Goal: Navigation & Orientation: Find specific page/section

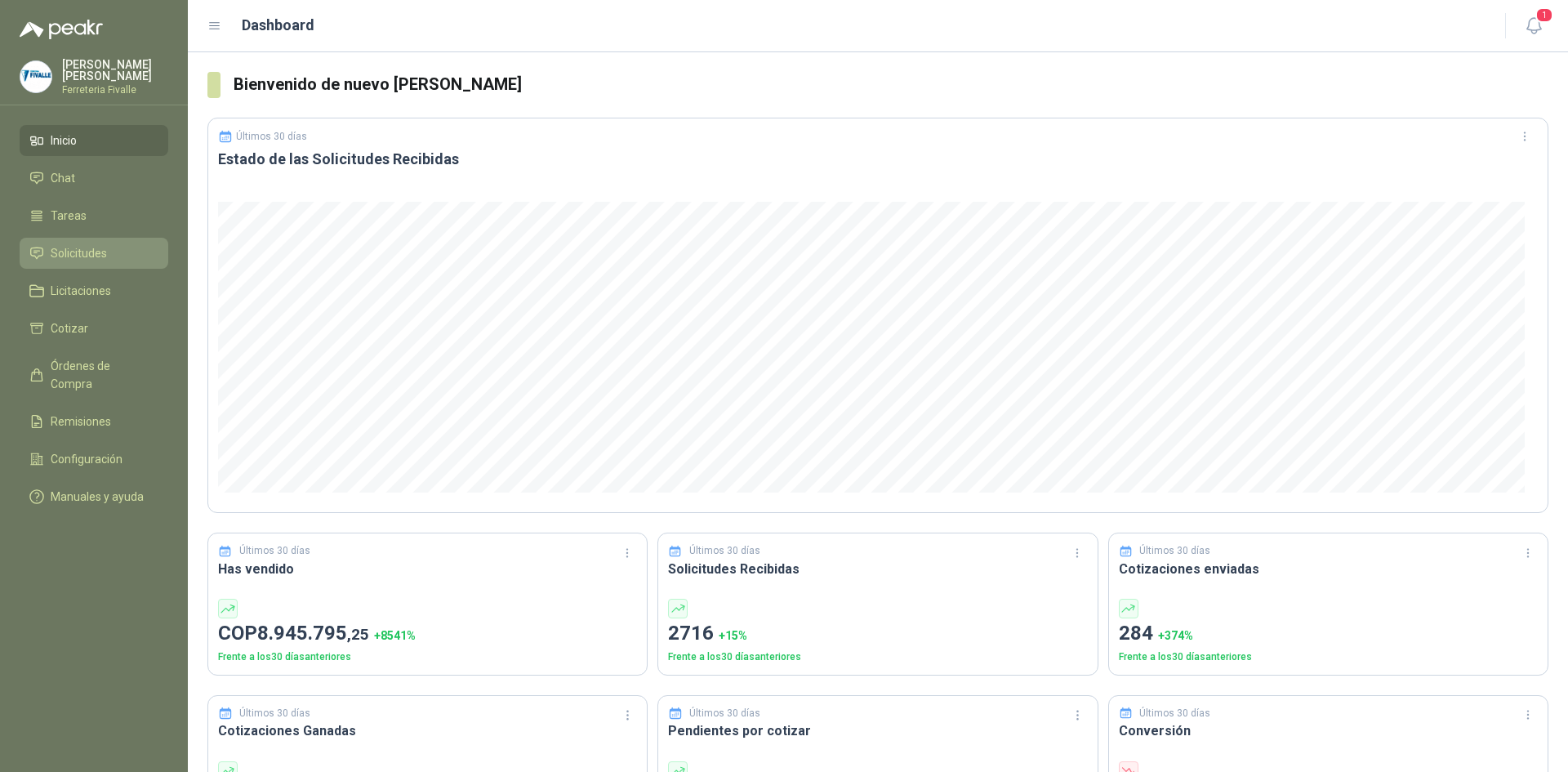
click at [68, 263] on span "Solicitudes" at bounding box center [79, 253] width 56 height 18
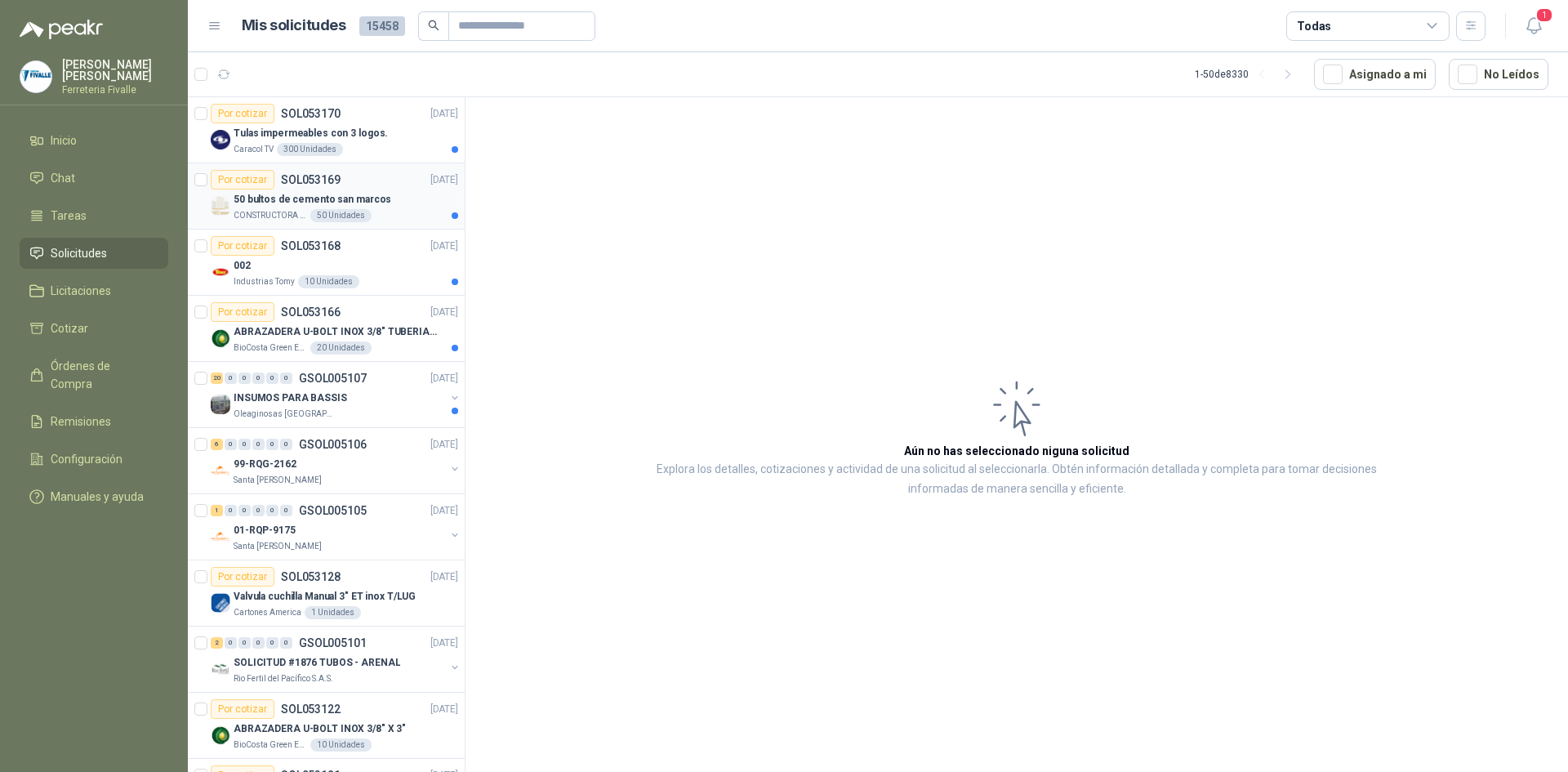
click at [314, 200] on p "50 bultos de cemento san marcos" at bounding box center [313, 200] width 158 height 15
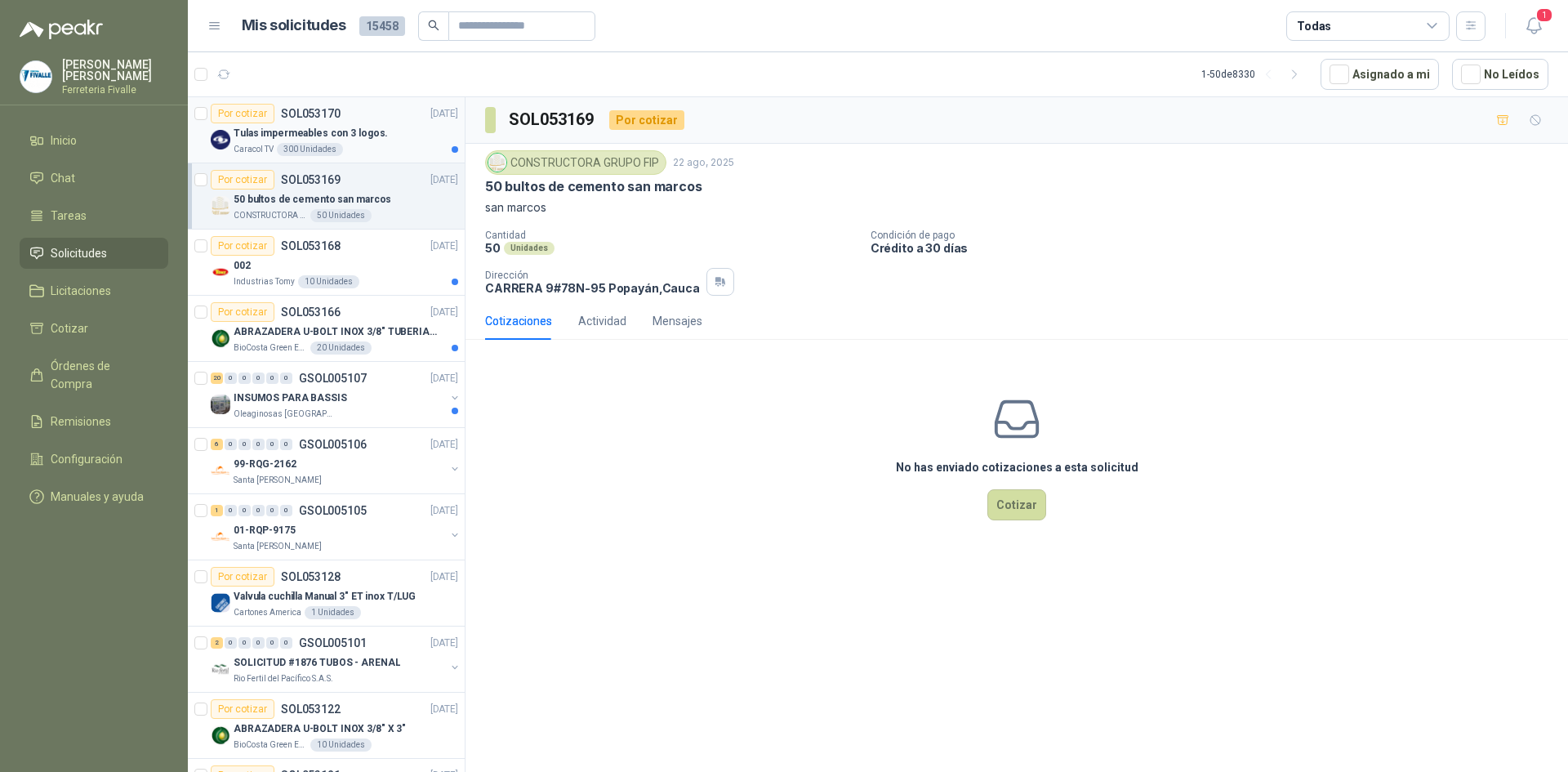
click at [245, 135] on p "Tulas impermeables con 3 logos." at bounding box center [311, 133] width 155 height 15
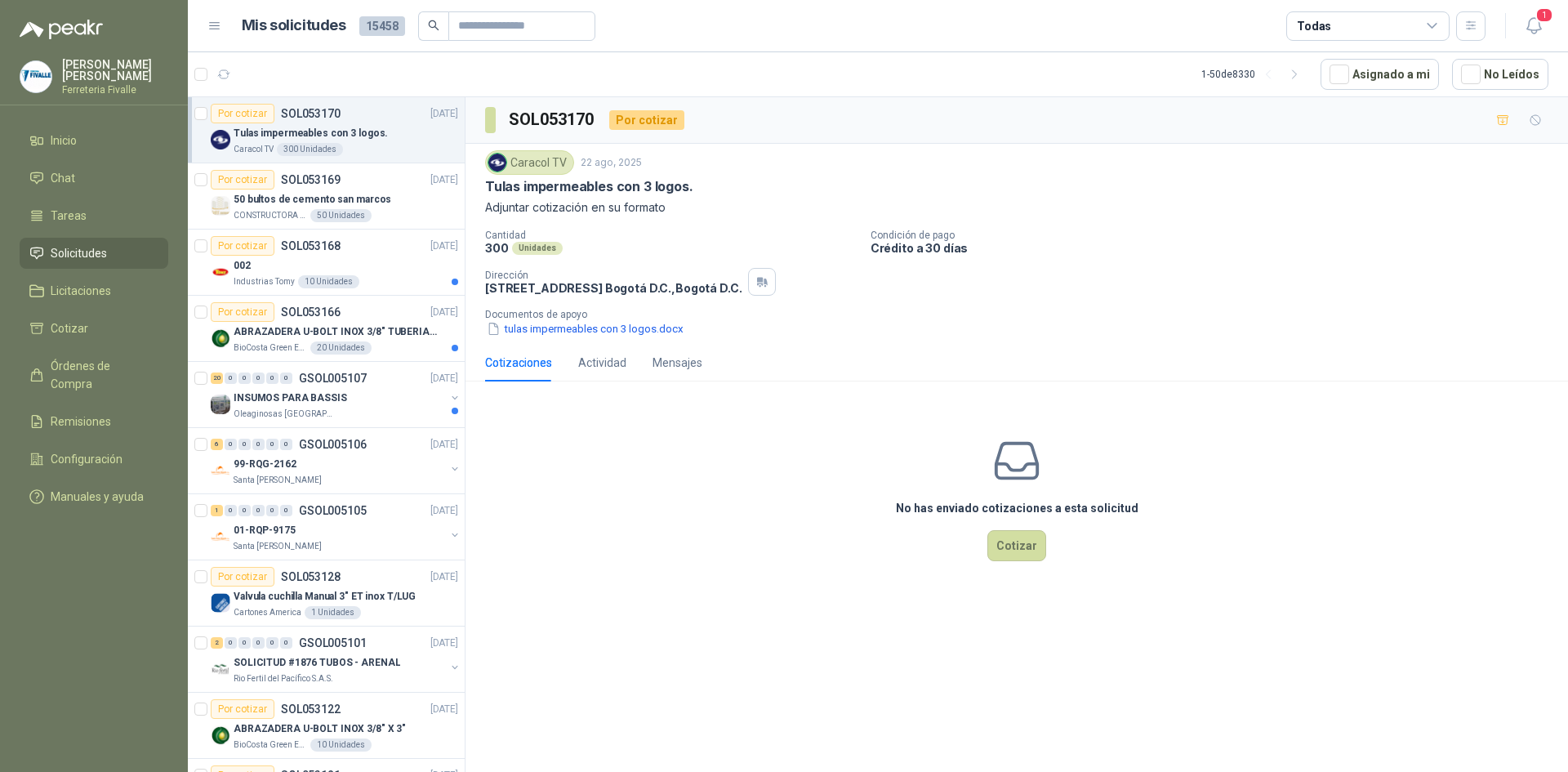
click at [31, 76] on img at bounding box center [36, 77] width 31 height 31
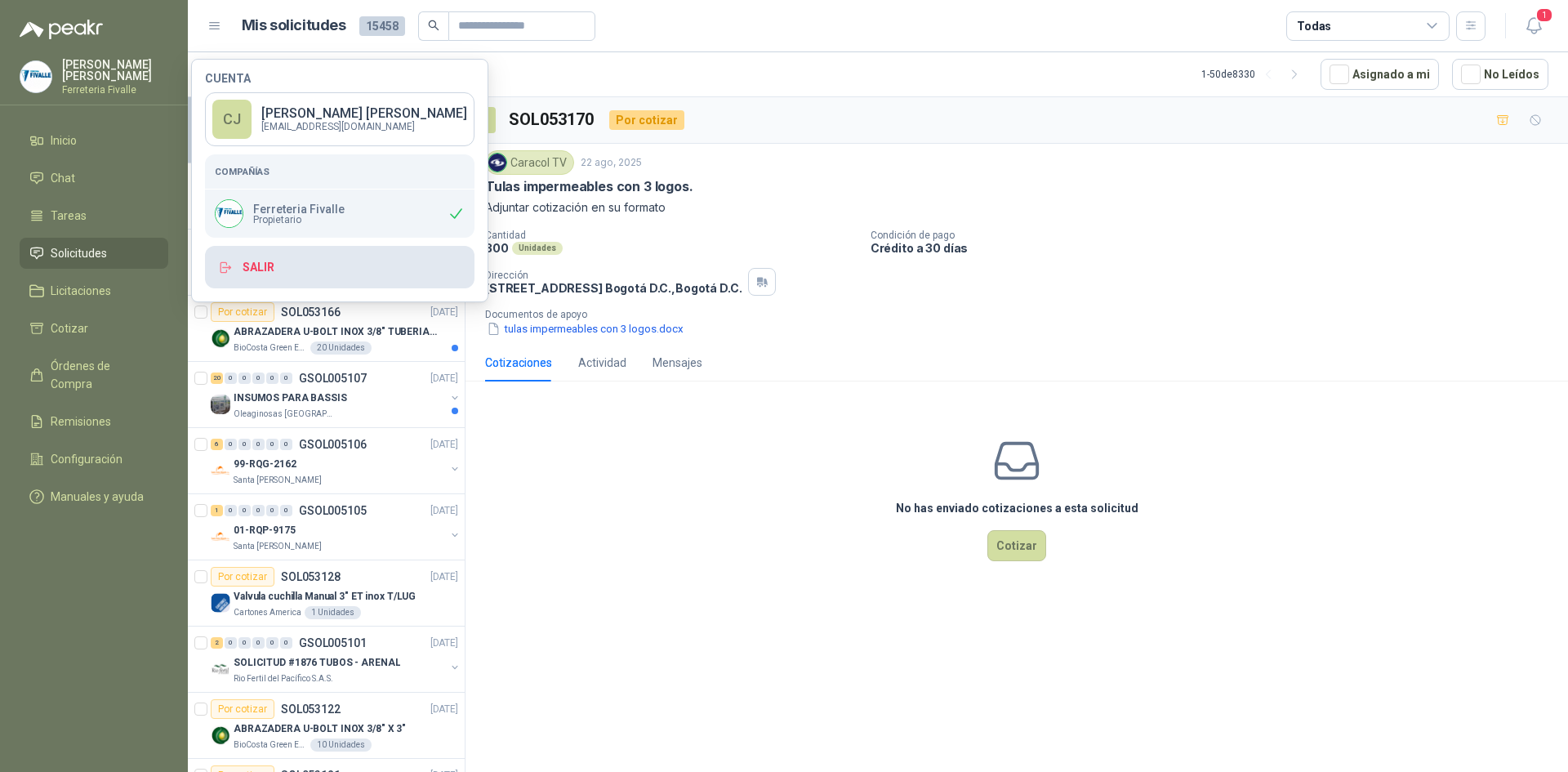
click at [307, 268] on button "Salir" at bounding box center [339, 267] width 269 height 43
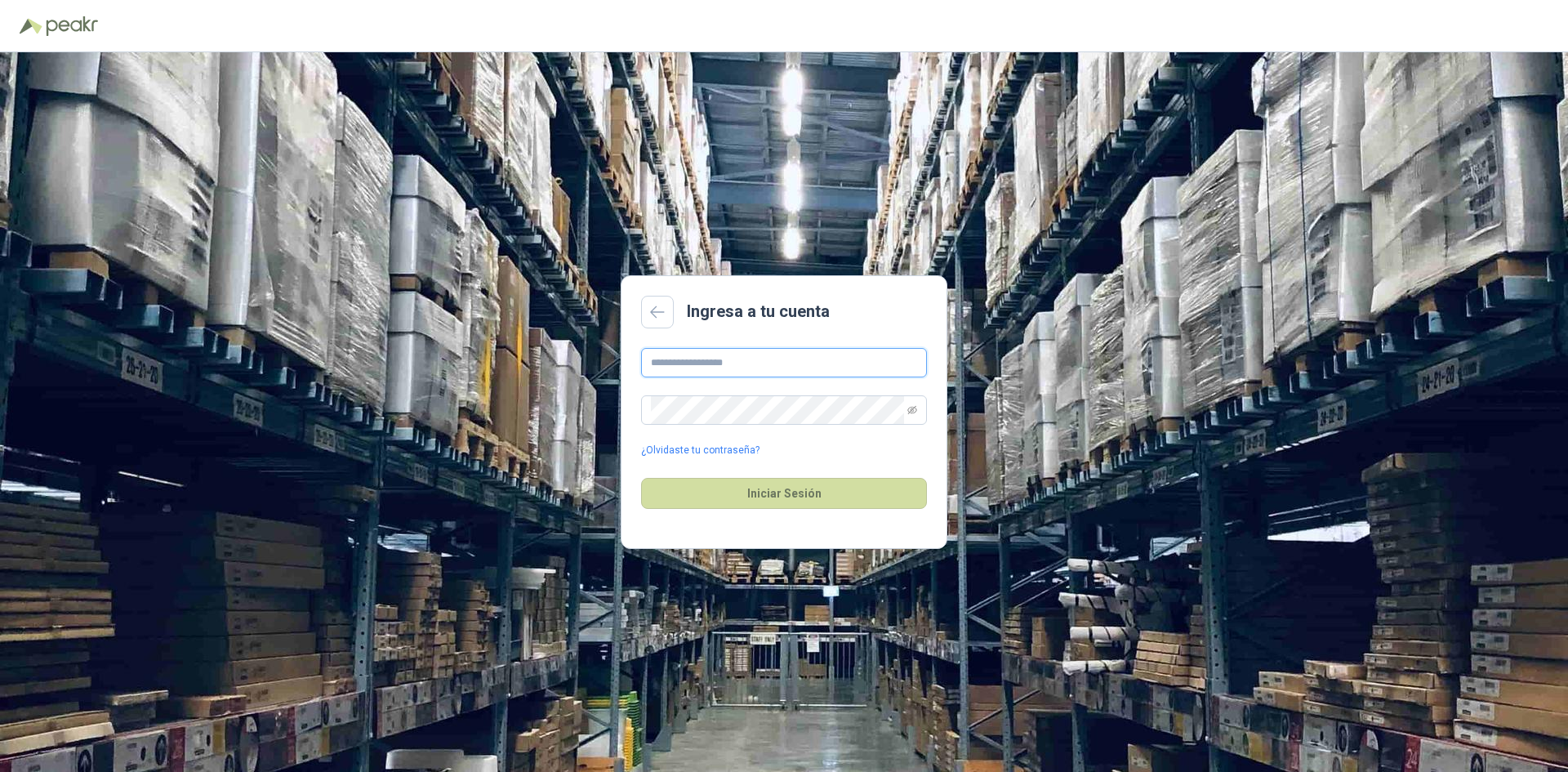
type input "**********"
